Goal: Task Accomplishment & Management: Use online tool/utility

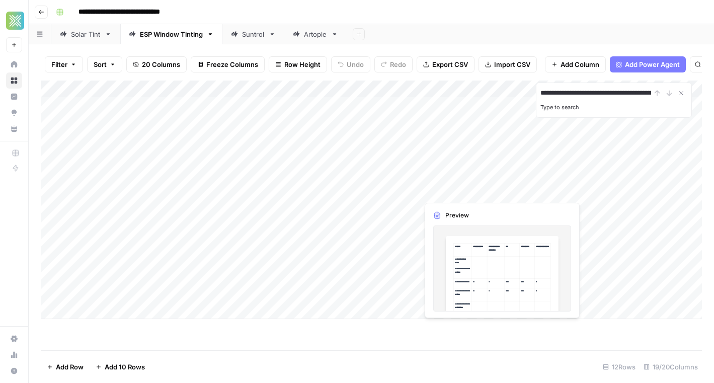
scroll to position [0, 74]
type input "**********"
click at [214, 309] on div "Add Column" at bounding box center [371, 199] width 661 height 238
click at [591, 92] on input "**********" at bounding box center [595, 93] width 111 height 12
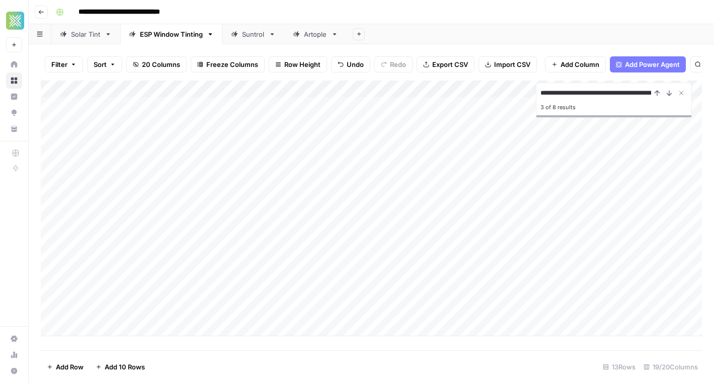
click at [178, 308] on div "Add Column" at bounding box center [371, 207] width 661 height 255
click at [157, 310] on div "Add Column" at bounding box center [371, 207] width 661 height 255
click at [157, 310] on textarea at bounding box center [185, 311] width 220 height 14
type textarea "**********"
click at [347, 309] on div "Add Column" at bounding box center [371, 207] width 661 height 255
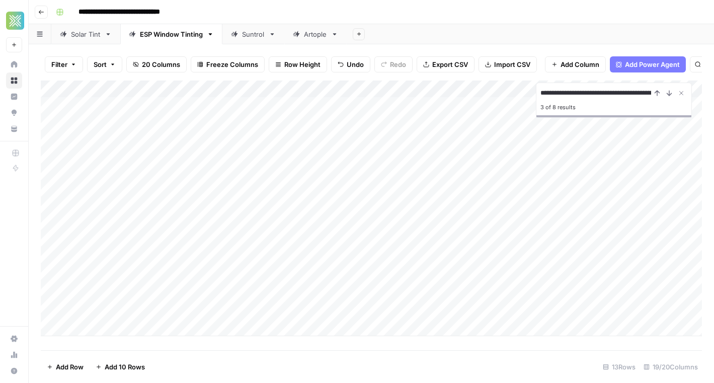
click at [157, 328] on body "**********" at bounding box center [357, 191] width 714 height 383
type textarea "**********"
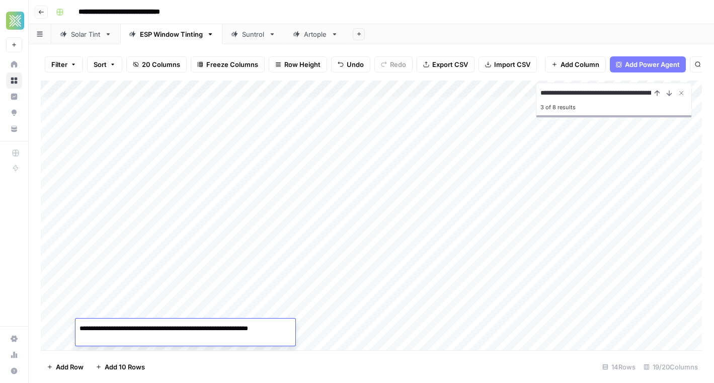
click at [319, 327] on div "Add Column" at bounding box center [371, 215] width 661 height 270
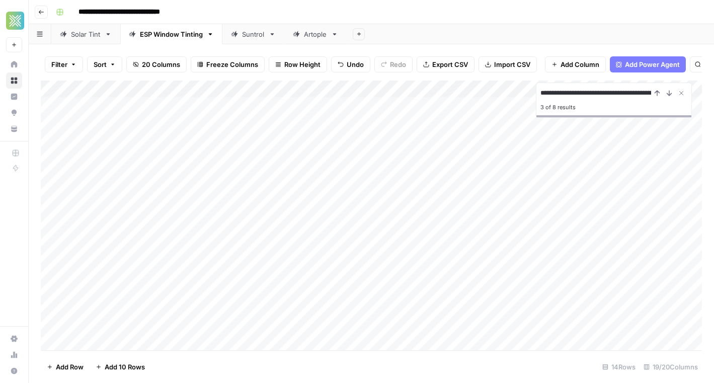
click at [119, 342] on div "Add Column" at bounding box center [371, 215] width 661 height 270
click at [119, 342] on body "**********" at bounding box center [357, 191] width 714 height 383
type textarea "**********"
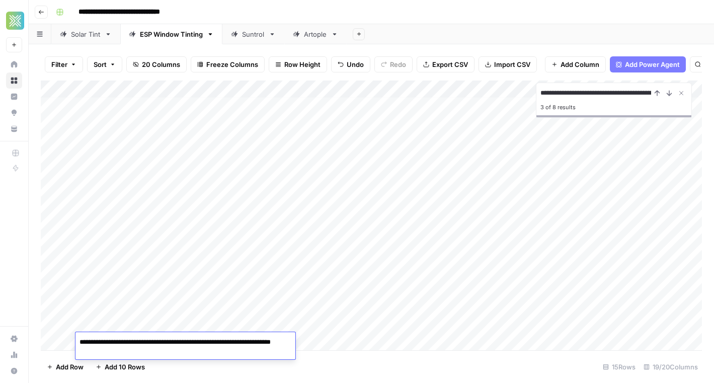
click at [342, 339] on div "Add Column" at bounding box center [371, 215] width 661 height 270
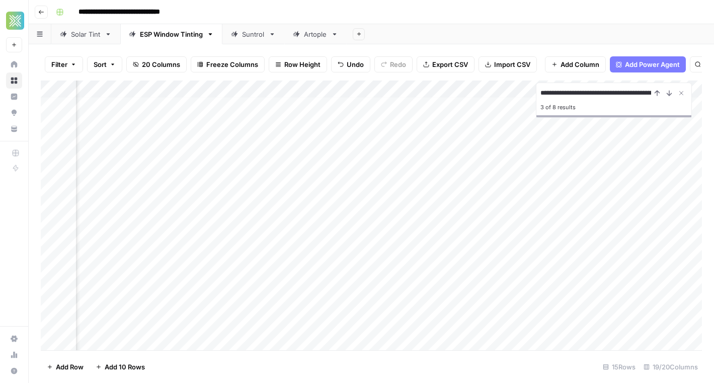
scroll to position [4, 210]
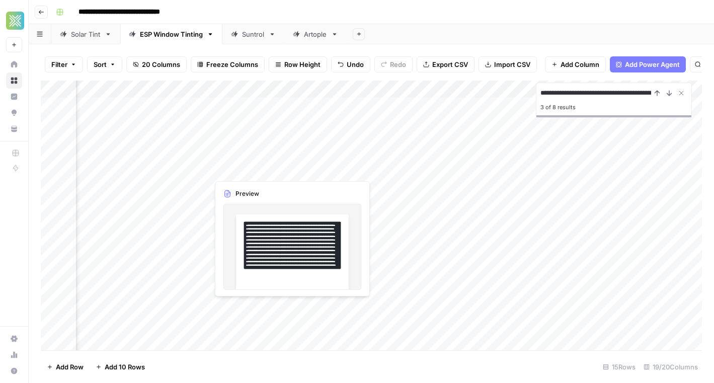
click at [221, 305] on div "Add Column" at bounding box center [371, 215] width 661 height 270
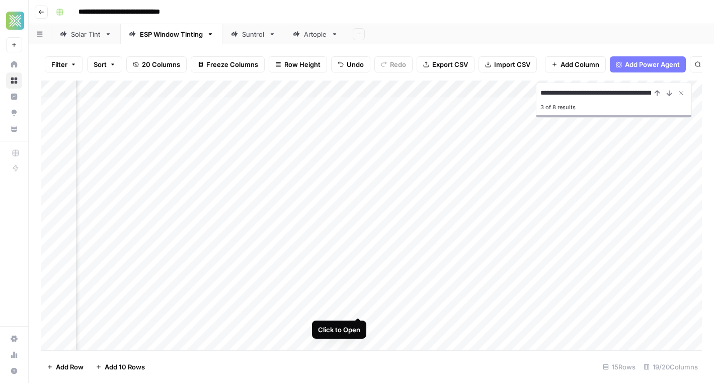
click at [362, 306] on div "Add Column" at bounding box center [371, 215] width 661 height 270
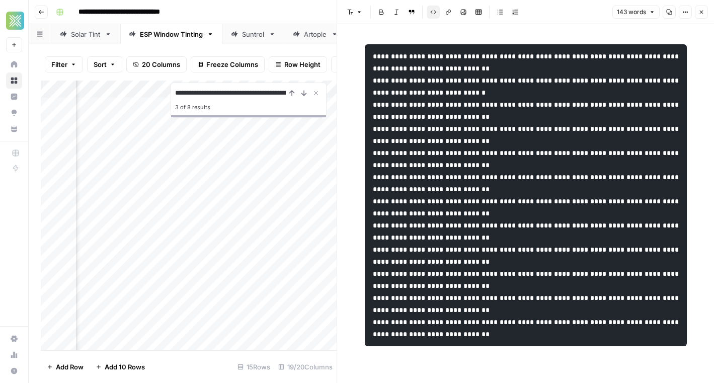
scroll to position [12, 0]
click at [700, 17] on button "Close" at bounding box center [701, 12] width 13 height 13
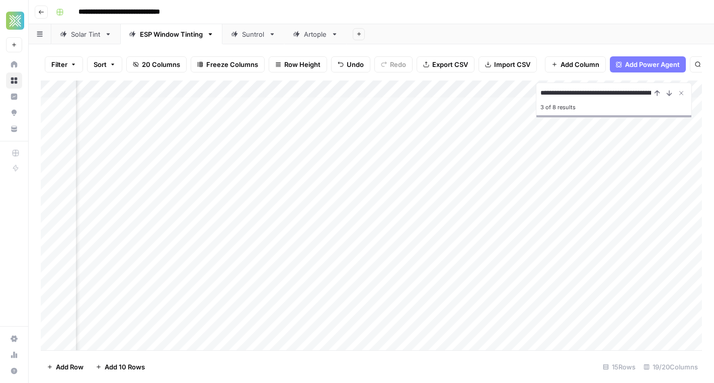
click at [402, 302] on div "Add Column" at bounding box center [371, 215] width 661 height 270
click at [392, 306] on div "Add Column" at bounding box center [371, 215] width 661 height 270
click at [342, 310] on div "Add Column" at bounding box center [371, 215] width 661 height 270
click at [357, 310] on div "Add Column" at bounding box center [371, 215] width 661 height 270
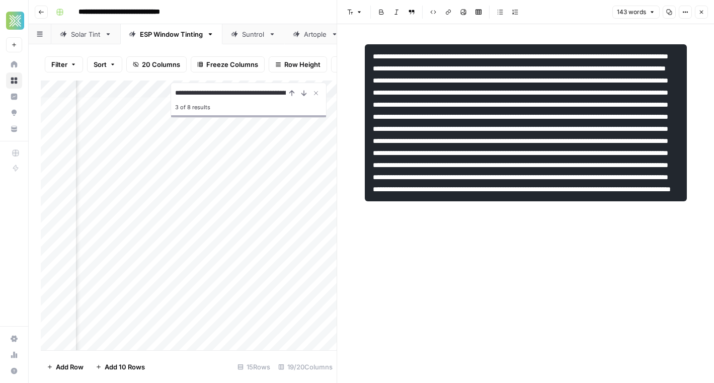
scroll to position [4, 316]
drag, startPoint x: 482, startPoint y: 83, endPoint x: 380, endPoint y: 84, distance: 101.6
click at [380, 84] on pre at bounding box center [526, 122] width 322 height 157
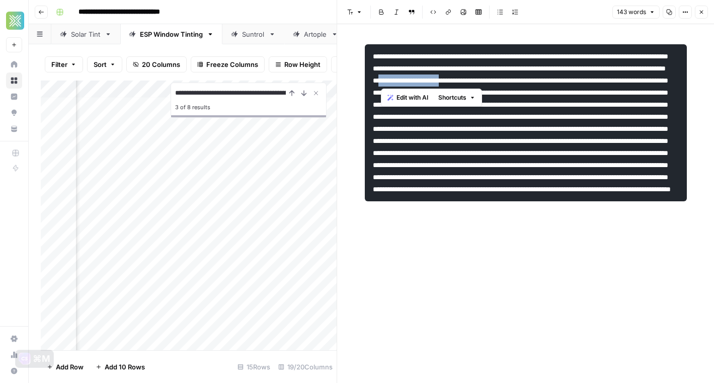
copy code "**********"
click at [288, 306] on div "Add Column" at bounding box center [189, 215] width 296 height 270
type textarea "**********"
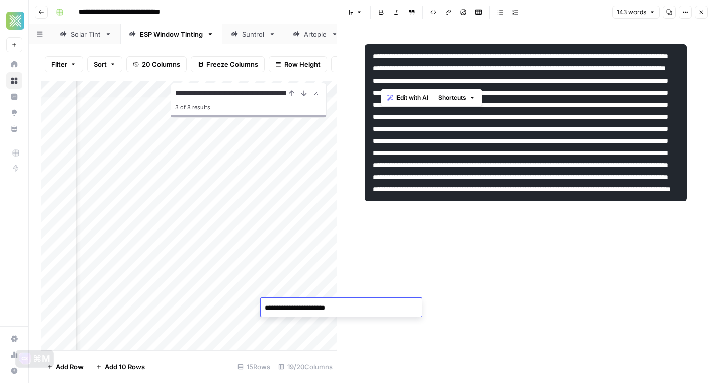
click at [290, 322] on div "Add Column" at bounding box center [189, 215] width 296 height 270
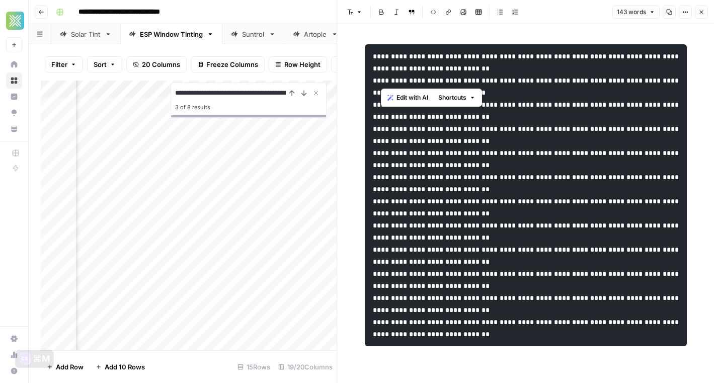
click at [285, 324] on div "Add Column" at bounding box center [189, 215] width 296 height 270
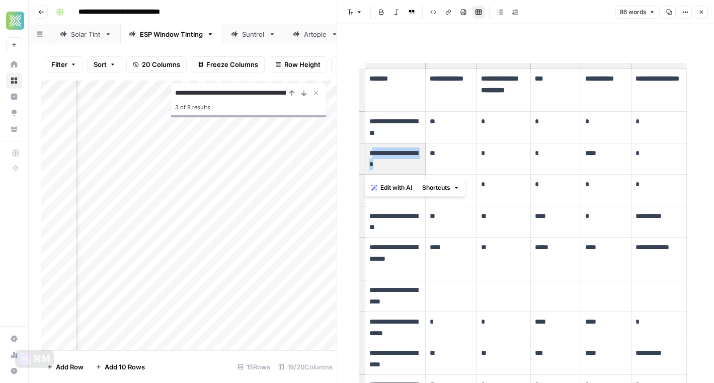
drag, startPoint x: 407, startPoint y: 166, endPoint x: 370, endPoint y: 156, distance: 38.7
click at [370, 156] on p "**********" at bounding box center [395, 158] width 52 height 23
click at [306, 319] on div "Add Column" at bounding box center [189, 215] width 296 height 270
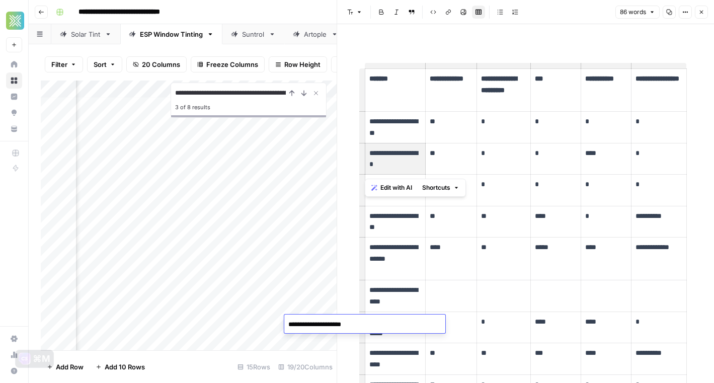
scroll to position [4, 331]
type textarea "**********"
click at [282, 342] on div "Add Column" at bounding box center [189, 215] width 296 height 270
click at [227, 328] on div "Add Column" at bounding box center [189, 215] width 296 height 270
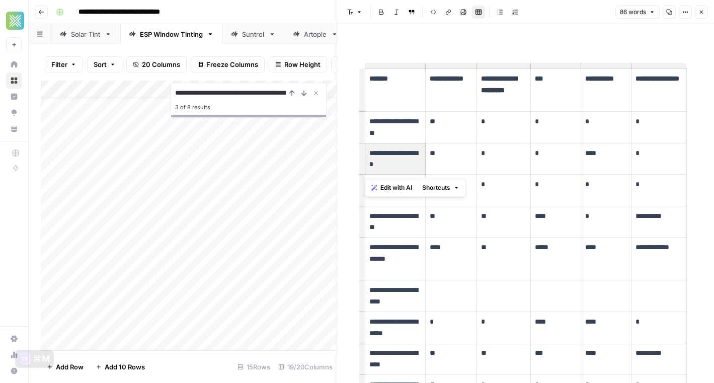
click at [231, 326] on div "Add Column" at bounding box center [189, 215] width 296 height 270
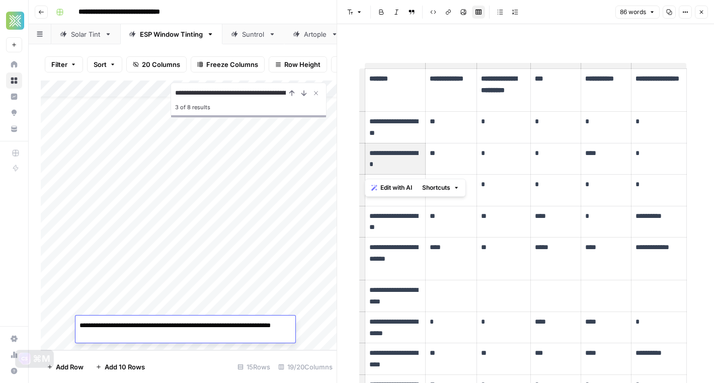
click at [184, 325] on textarea "**********" at bounding box center [185, 330] width 220 height 24
click at [299, 295] on div "Add Column" at bounding box center [189, 215] width 296 height 270
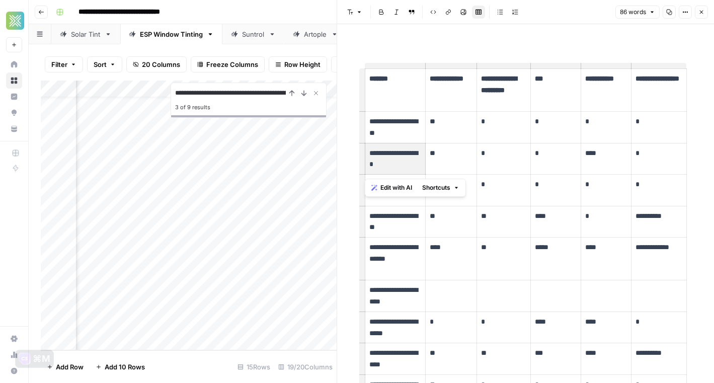
scroll to position [20, 214]
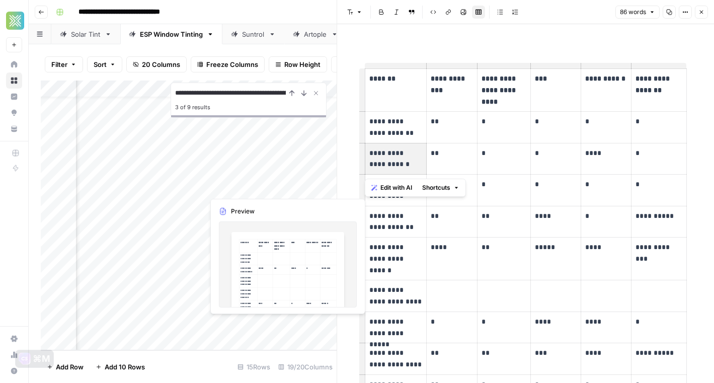
click at [256, 327] on div "Add Column" at bounding box center [189, 215] width 296 height 270
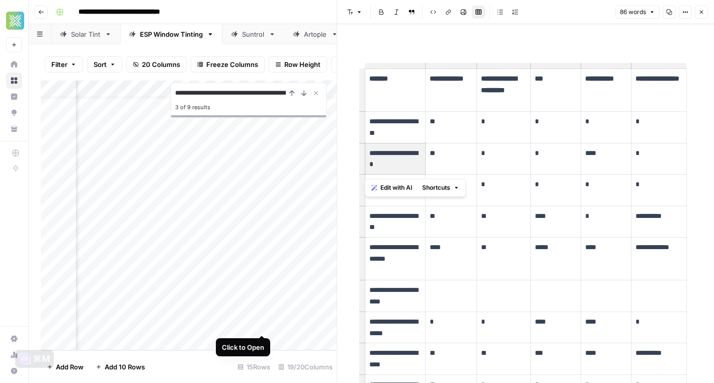
click at [264, 323] on div "Add Column" at bounding box center [189, 215] width 296 height 270
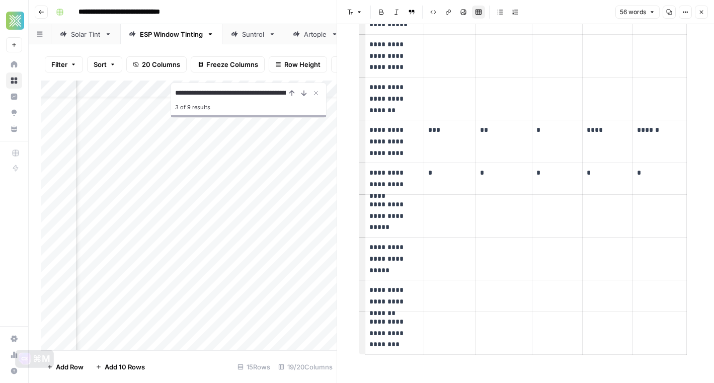
scroll to position [158, 0]
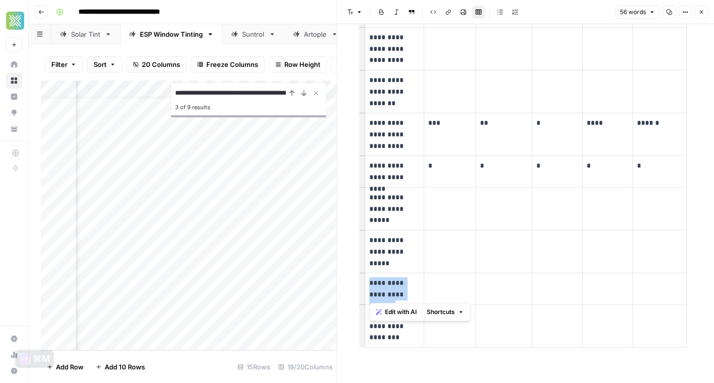
drag, startPoint x: 419, startPoint y: 294, endPoint x: 365, endPoint y: 281, distance: 56.4
click at [365, 281] on td "**********" at bounding box center [394, 289] width 59 height 32
copy p "**********"
click at [301, 329] on div "Add Column" at bounding box center [189, 215] width 296 height 270
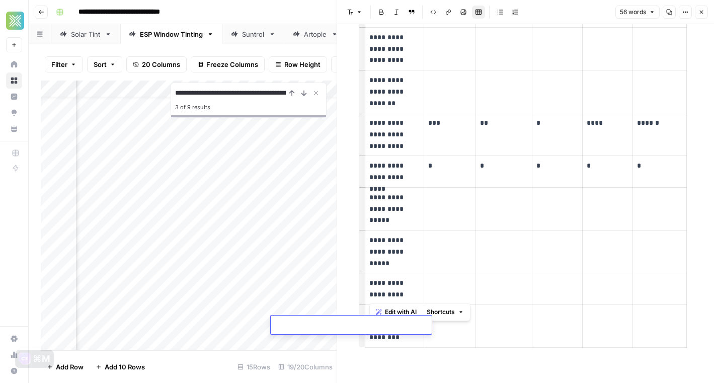
type textarea "**********"
click at [247, 330] on div "Add Column" at bounding box center [189, 215] width 296 height 270
click at [702, 14] on icon "button" at bounding box center [701, 12] width 6 height 6
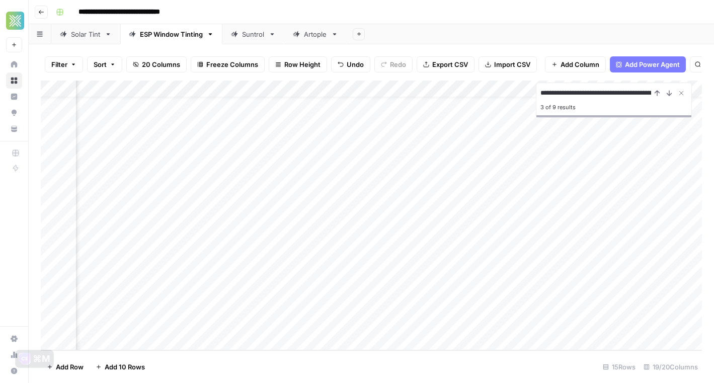
click at [406, 289] on div "Add Column" at bounding box center [371, 215] width 661 height 270
click at [410, 310] on div "Add Column" at bounding box center [371, 215] width 661 height 270
click at [407, 325] on div "Add Column" at bounding box center [371, 215] width 661 height 270
click at [332, 292] on div "Add Column" at bounding box center [371, 215] width 661 height 270
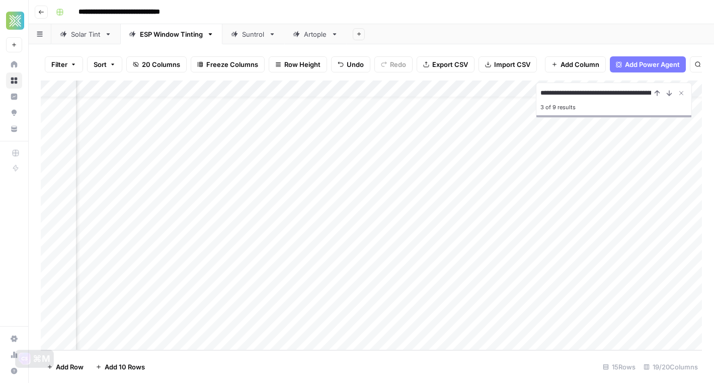
click at [332, 292] on div "Add Column" at bounding box center [371, 215] width 661 height 270
click at [332, 292] on textarea at bounding box center [373, 291] width 161 height 14
click at [255, 291] on div "Add Column" at bounding box center [371, 215] width 661 height 270
click at [412, 92] on div "Add Column" at bounding box center [371, 215] width 661 height 270
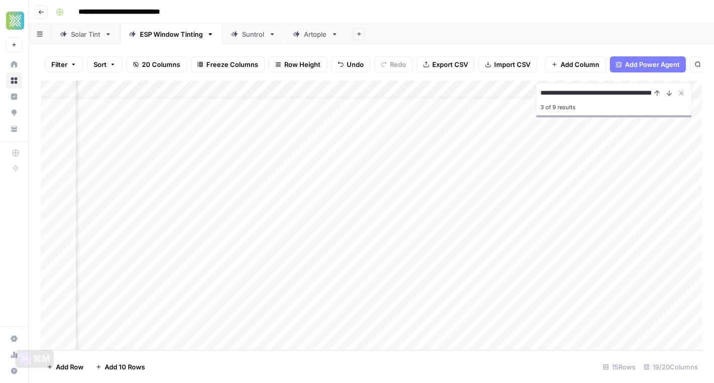
click at [493, 291] on div "Add Column" at bounding box center [371, 215] width 661 height 270
click at [515, 305] on div "Add Column" at bounding box center [371, 215] width 661 height 270
click at [514, 327] on div "Add Column" at bounding box center [371, 215] width 661 height 270
click at [679, 93] on icon "Close Search" at bounding box center [681, 93] width 8 height 8
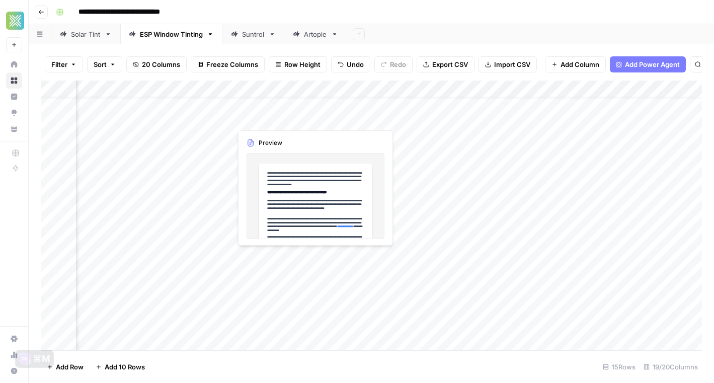
scroll to position [20, 1382]
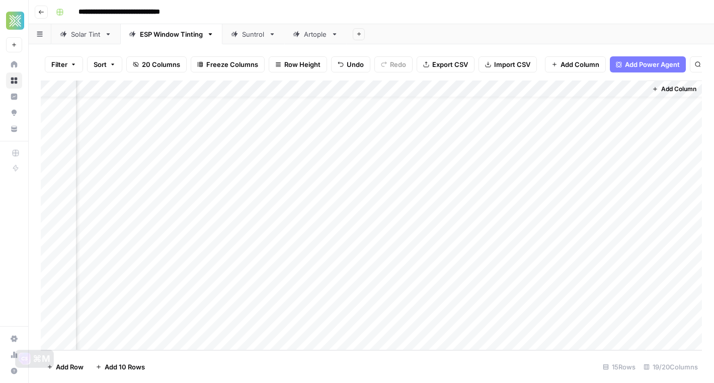
click at [426, 328] on div "Add Column" at bounding box center [371, 215] width 661 height 270
click at [596, 323] on div "Add Column" at bounding box center [371, 215] width 661 height 270
click at [478, 321] on div "Add Column" at bounding box center [371, 215] width 661 height 270
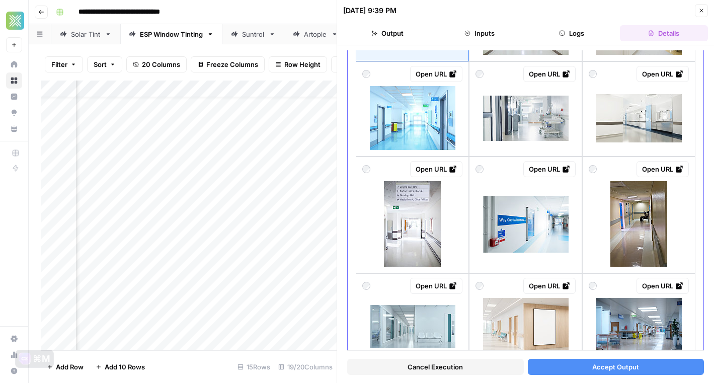
scroll to position [144, 0]
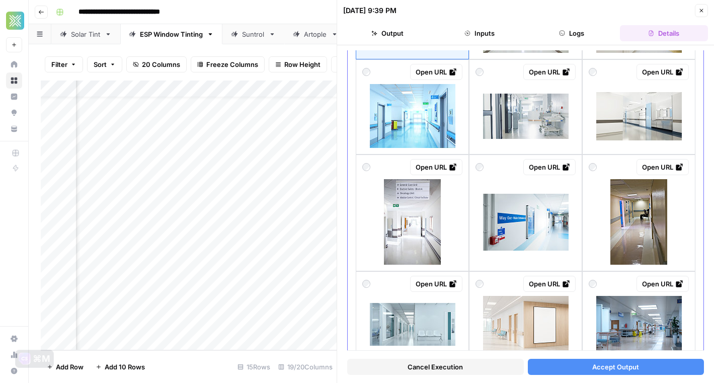
click at [461, 245] on div at bounding box center [412, 221] width 100 height 85
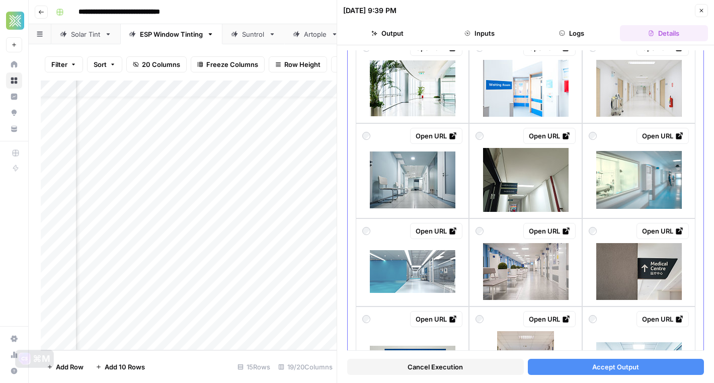
scroll to position [566, 0]
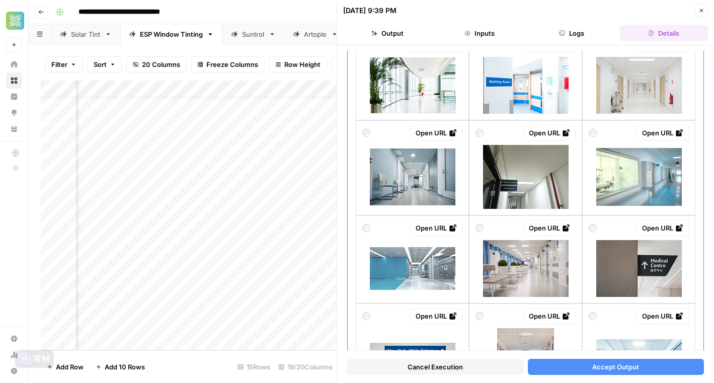
click at [469, 103] on div "Open URL" at bounding box center [525, 76] width 113 height 88
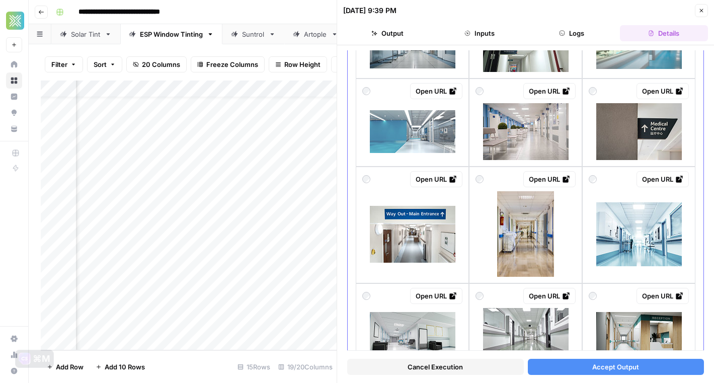
scroll to position [753, 0]
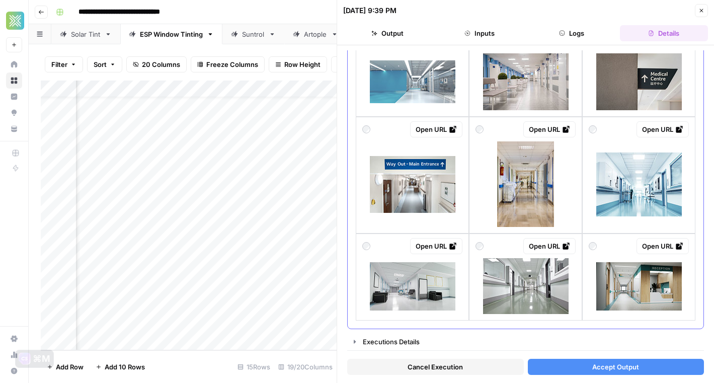
click at [464, 205] on div "Open URL" at bounding box center [412, 175] width 113 height 117
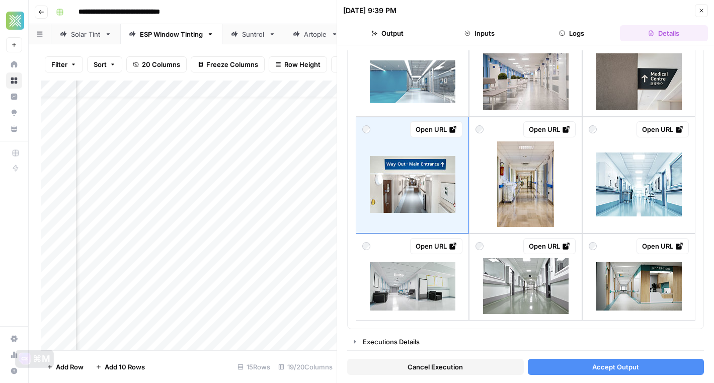
click at [542, 356] on div "Cancel Execution Accept Output" at bounding box center [525, 364] width 357 height 27
click at [543, 362] on button "Accept Output" at bounding box center [616, 367] width 177 height 16
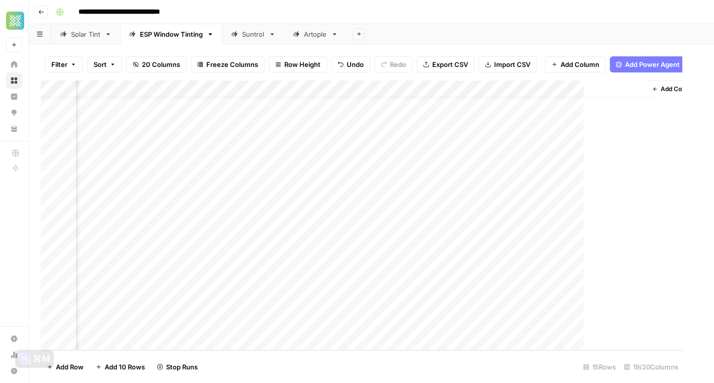
scroll to position [20, 1369]
click at [483, 293] on div "Add Column" at bounding box center [371, 215] width 661 height 270
click at [617, 293] on div "Add Column" at bounding box center [371, 215] width 661 height 270
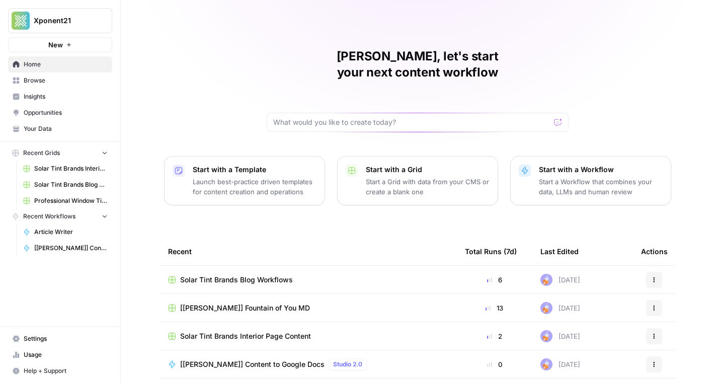
click at [223, 303] on span "[FOY] Fountain of You MD" at bounding box center [245, 308] width 130 height 10
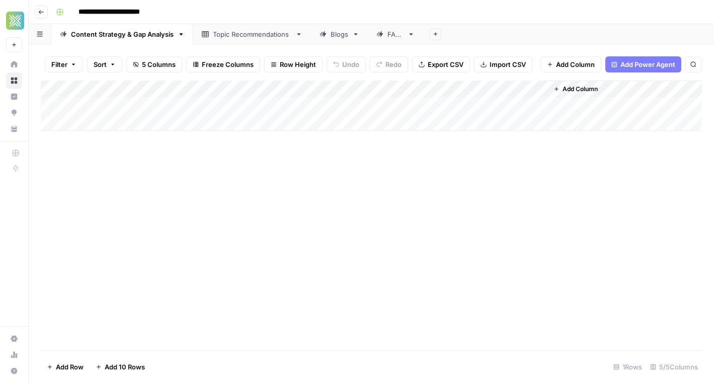
click at [333, 38] on div "Blogs" at bounding box center [339, 34] width 18 height 10
click at [107, 281] on div "Add Column" at bounding box center [371, 215] width 661 height 270
click at [153, 279] on div "Add Column" at bounding box center [371, 215] width 661 height 270
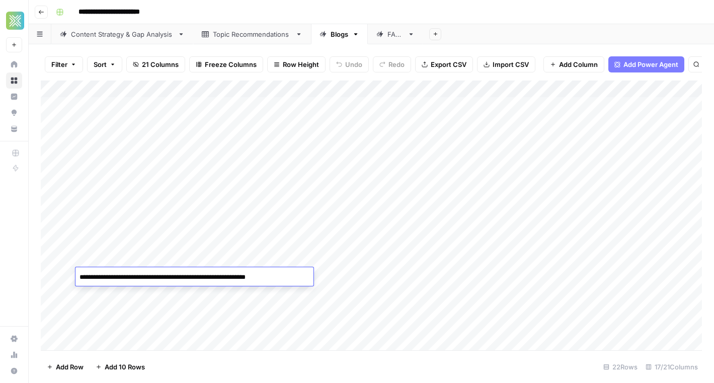
click at [153, 279] on textarea "**********" at bounding box center [194, 277] width 238 height 14
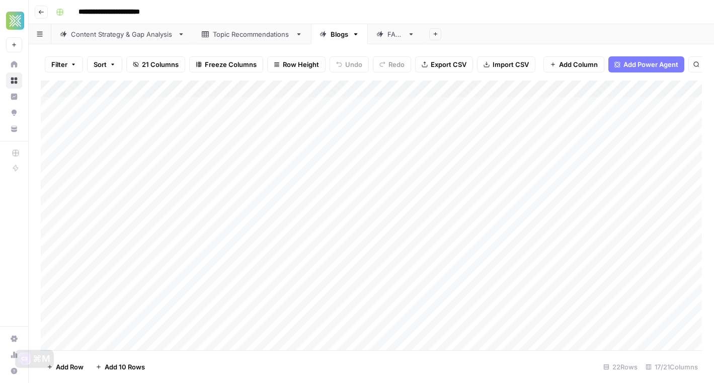
click at [341, 278] on div "Add Column" at bounding box center [371, 215] width 661 height 270
click at [591, 272] on div "Add Column" at bounding box center [371, 215] width 661 height 270
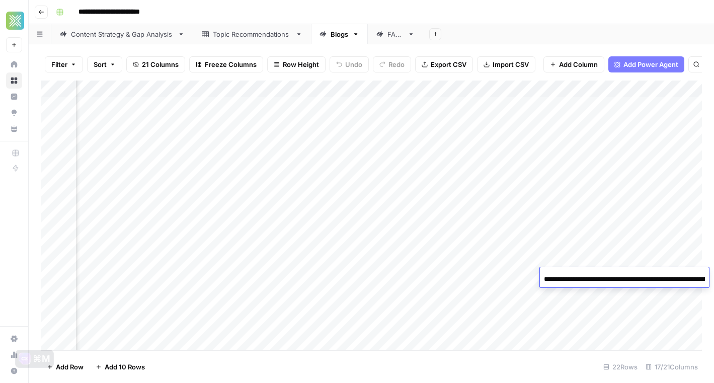
scroll to position [0, 137]
click at [584, 278] on input "**********" at bounding box center [624, 279] width 161 height 12
click at [459, 278] on div "Add Column" at bounding box center [371, 215] width 661 height 270
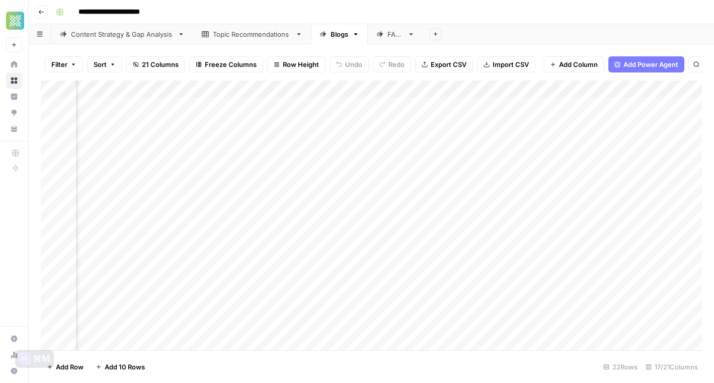
scroll to position [0, 419]
click at [459, 278] on div "Add Column" at bounding box center [371, 215] width 661 height 270
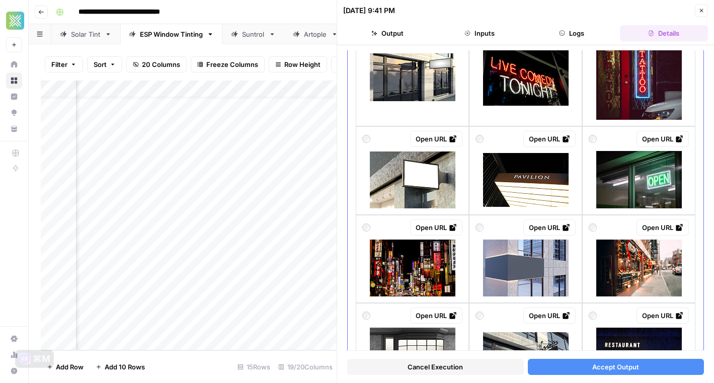
scroll to position [703, 0]
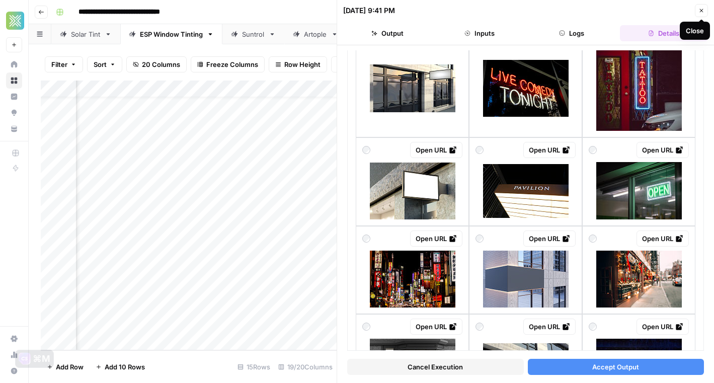
click at [699, 8] on icon "button" at bounding box center [701, 11] width 6 height 6
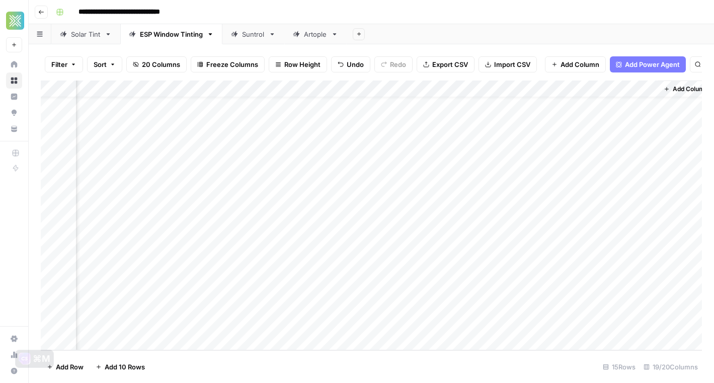
click at [466, 310] on div "Add Column" at bounding box center [371, 215] width 661 height 270
click at [490, 306] on div "Add Column" at bounding box center [371, 215] width 661 height 270
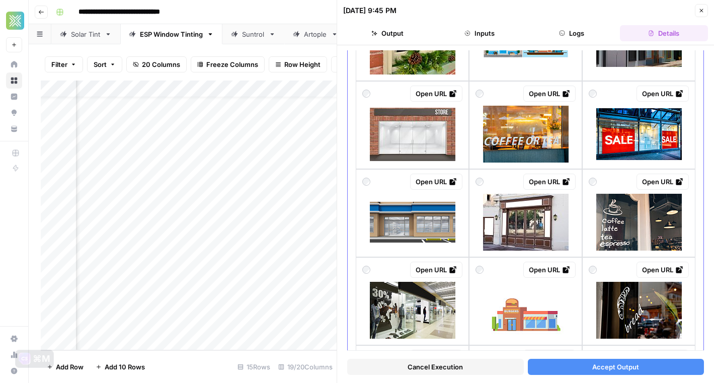
scroll to position [359, 0]
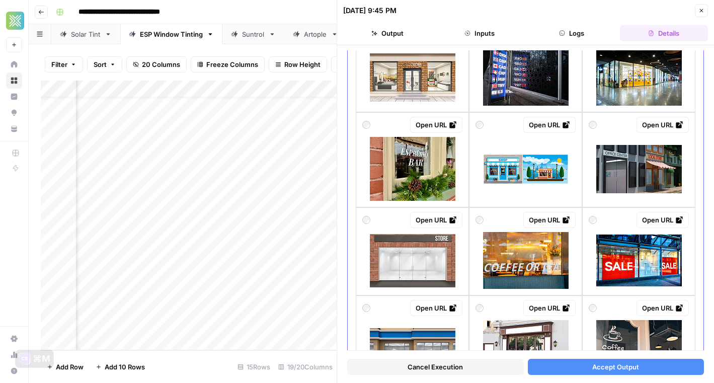
click at [606, 227] on div "Open URL" at bounding box center [638, 220] width 100 height 16
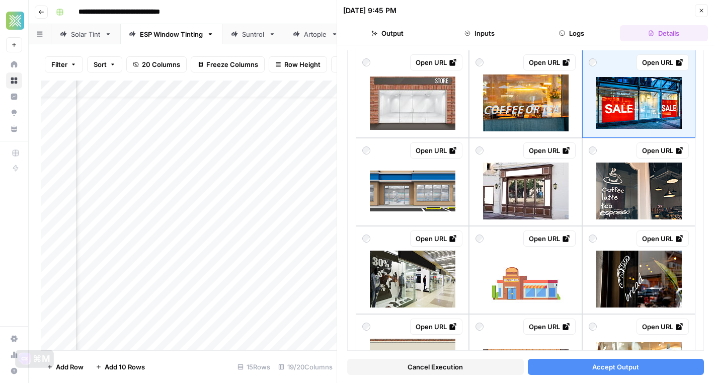
scroll to position [20, 1327]
click at [586, 372] on button "Accept Output" at bounding box center [616, 367] width 177 height 16
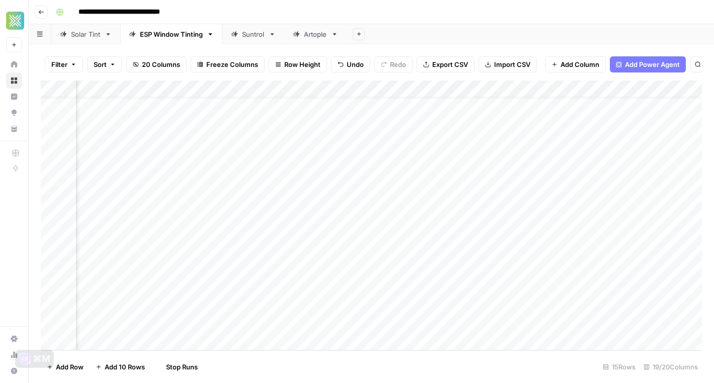
scroll to position [20, 1382]
click at [591, 309] on div "Add Column" at bounding box center [371, 215] width 661 height 270
click at [518, 324] on div "Add Column" at bounding box center [371, 215] width 661 height 270
click at [543, 324] on div "Add Column" at bounding box center [371, 215] width 661 height 270
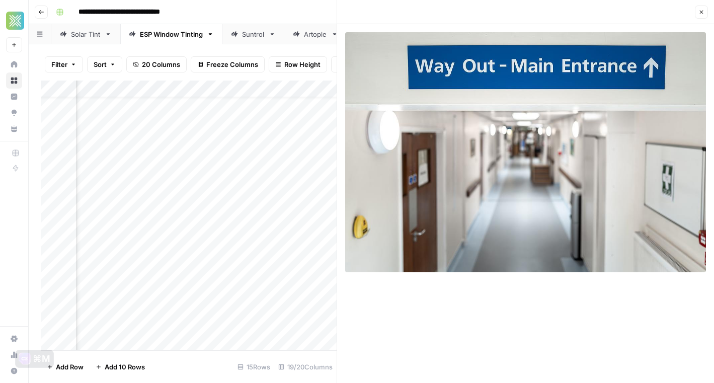
click at [705, 12] on button "Close" at bounding box center [701, 12] width 13 height 13
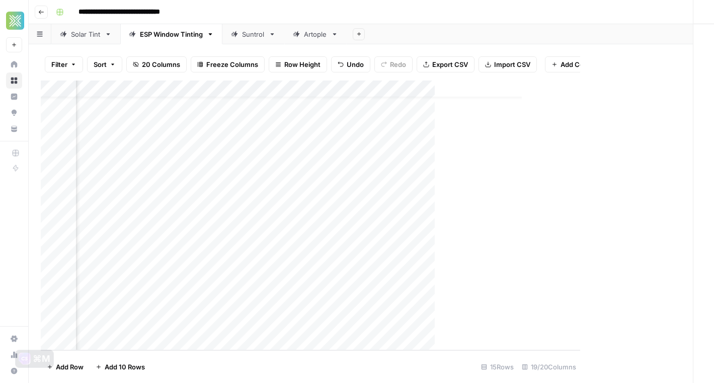
scroll to position [20, 1369]
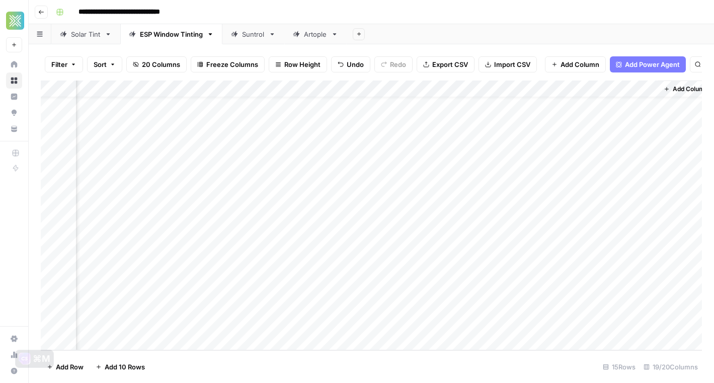
click at [483, 288] on div "Add Column" at bounding box center [371, 215] width 661 height 270
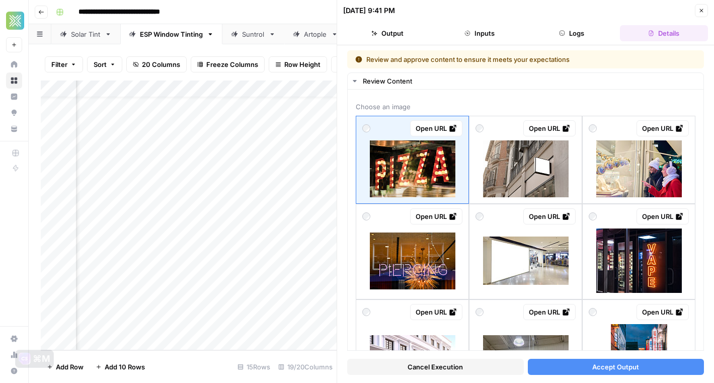
click at [702, 11] on icon "button" at bounding box center [702, 11] width 4 height 4
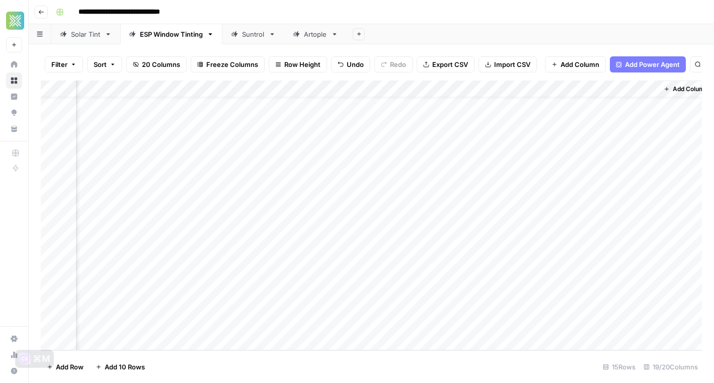
scroll to position [20, 1382]
